Goal: Task Accomplishment & Management: Use online tool/utility

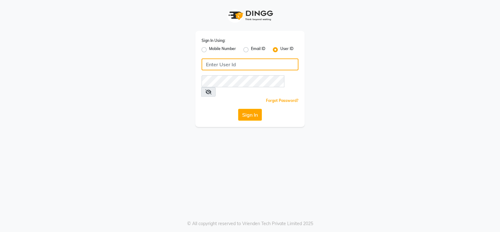
click at [219, 65] on input "Username" at bounding box center [250, 64] width 97 height 12
type input "Toni&guy"
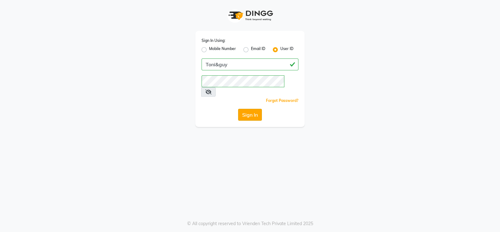
drag, startPoint x: 249, startPoint y: 154, endPoint x: 249, endPoint y: 103, distance: 50.9
click at [249, 103] on div "Sign In Using: Mobile Number Email ID User ID [PERSON_NAME] Remember me Forgot …" at bounding box center [250, 116] width 500 height 232
click at [249, 109] on button "Sign In" at bounding box center [250, 115] width 24 height 12
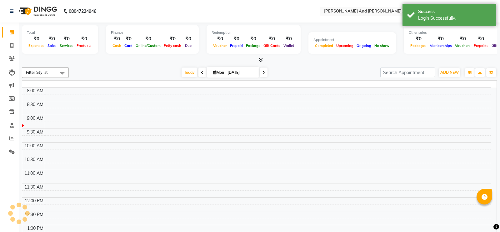
select select "en"
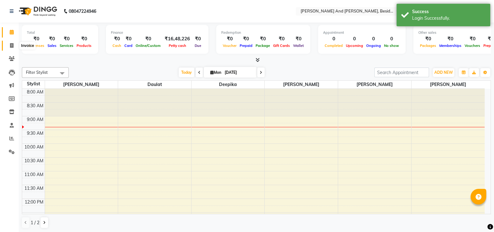
click at [10, 45] on icon at bounding box center [11, 45] width 3 height 5
select select "4907"
select select "service"
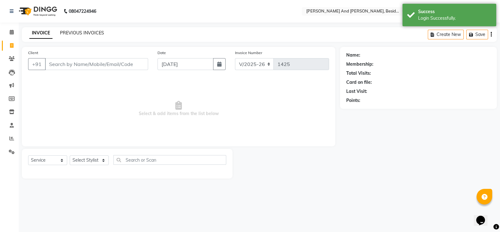
click at [77, 33] on link "PREVIOUS INVOICES" at bounding box center [82, 33] width 44 height 6
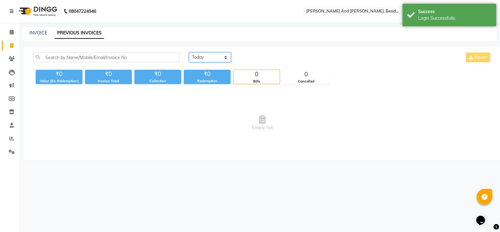
click at [202, 55] on select "[DATE] [DATE] Custom Range" at bounding box center [210, 58] width 42 height 10
click at [216, 91] on div "[DATE] [DATE] Custom Range Export ₹0 Value (Ex. Redemption) ₹0 Invoice Total ₹0…" at bounding box center [262, 103] width 479 height 114
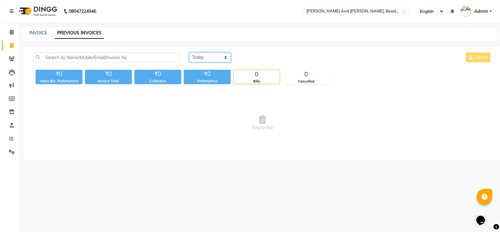
click at [210, 58] on select "[DATE] [DATE] Custom Range" at bounding box center [210, 58] width 42 height 10
select select "range"
click at [189, 53] on select "[DATE] [DATE] Custom Range" at bounding box center [210, 58] width 42 height 10
click at [256, 59] on input "[DATE]" at bounding box center [261, 57] width 44 height 9
select select "9"
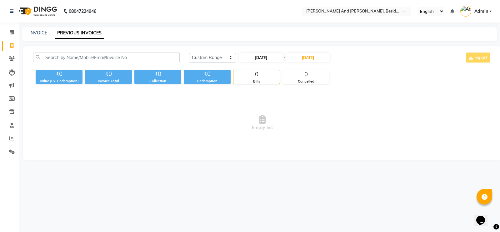
select select "2025"
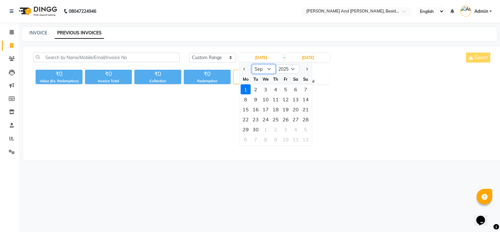
click at [259, 70] on select "Jan Feb Mar Apr May Jun [DATE] Aug Sep Oct Nov Dec" at bounding box center [264, 68] width 24 height 9
select select "8"
click at [252, 64] on select "Jan Feb Mar Apr May Jun [DATE] Aug Sep Oct Nov Dec" at bounding box center [264, 68] width 24 height 9
click at [313, 59] on input "[DATE]" at bounding box center [308, 57] width 44 height 9
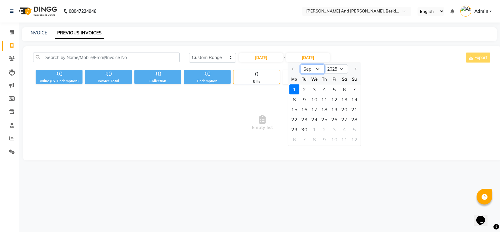
click at [316, 68] on select "Sep Oct Nov Dec" at bounding box center [313, 68] width 24 height 9
click at [314, 70] on select "Sep Oct Nov Dec" at bounding box center [313, 68] width 24 height 9
click at [268, 54] on input "[DATE]" at bounding box center [261, 57] width 44 height 9
select select "9"
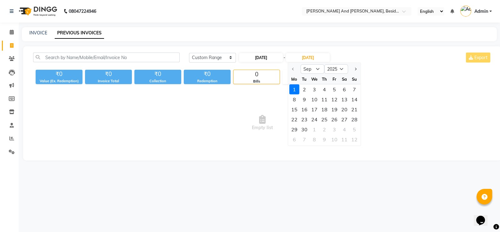
select select "2025"
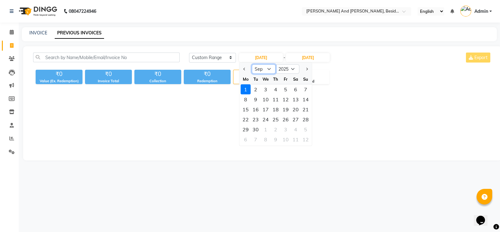
click at [266, 68] on select "Jan Feb Mar Apr May Jun [DATE] Aug Sep Oct Nov Dec" at bounding box center [264, 68] width 24 height 9
click at [252, 64] on select "Jan Feb Mar Apr May Jun [DATE] Aug Sep Oct Nov Dec" at bounding box center [264, 68] width 24 height 9
click at [263, 70] on select "Jan Feb Mar Apr May Jun [DATE] Aug Sep Oct Nov Dec" at bounding box center [264, 68] width 24 height 9
select select "7"
click at [252, 64] on select "Jan Feb Mar Apr May Jun [DATE] Aug Sep Oct Nov Dec" at bounding box center [264, 68] width 24 height 9
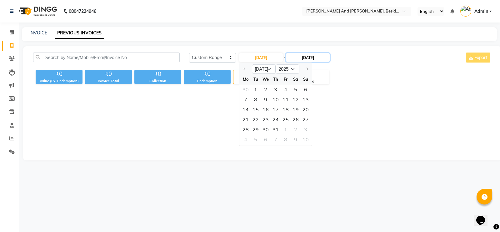
click at [322, 60] on input "[DATE]" at bounding box center [308, 57] width 44 height 9
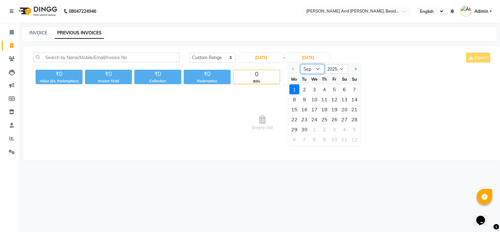
click at [314, 67] on select "Sep Oct Nov Dec" at bounding box center [313, 68] width 24 height 9
select select "10"
click at [301, 64] on select "Sep Oct Nov Dec" at bounding box center [313, 68] width 24 height 9
click at [259, 57] on input "[DATE]" at bounding box center [261, 57] width 44 height 9
select select "9"
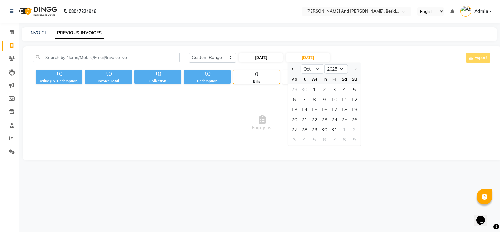
select select "2025"
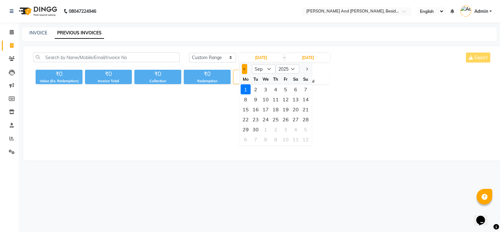
click at [244, 68] on button "Previous month" at bounding box center [244, 69] width 5 height 10
select select "8"
click at [286, 88] on div "1" at bounding box center [286, 89] width 10 height 10
type input "[DATE]"
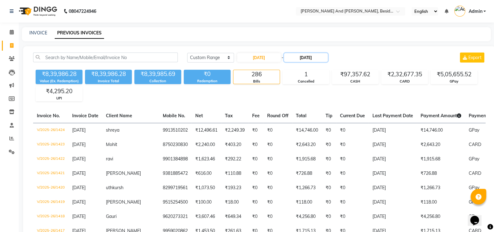
click at [315, 57] on input "[DATE]" at bounding box center [306, 57] width 44 height 9
select select "9"
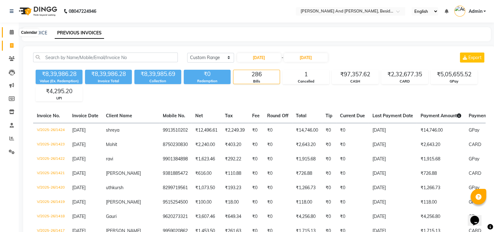
click at [13, 33] on icon at bounding box center [12, 32] width 4 height 5
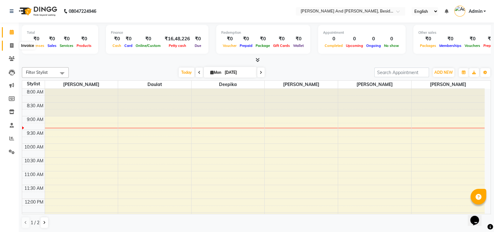
click at [10, 44] on icon at bounding box center [11, 45] width 3 height 5
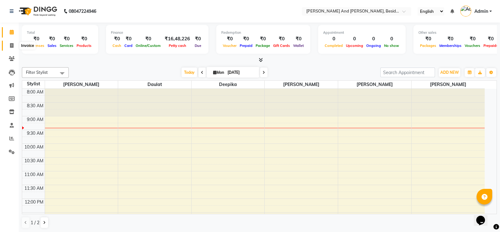
select select "4907"
select select "service"
